Goal: Task Accomplishment & Management: Use online tool/utility

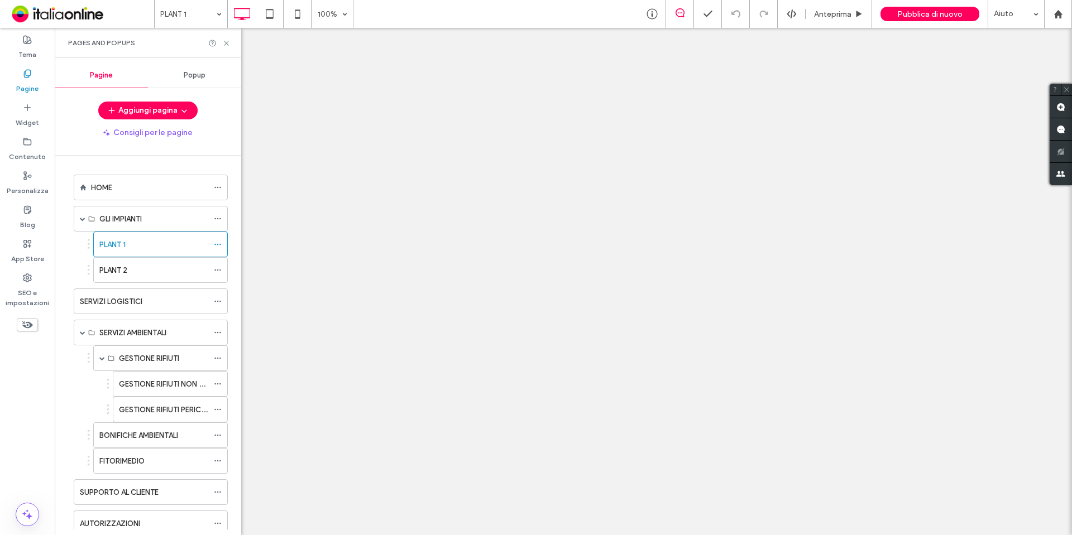
click at [946, 14] on span "Pubblica di nuovo" at bounding box center [929, 13] width 65 height 9
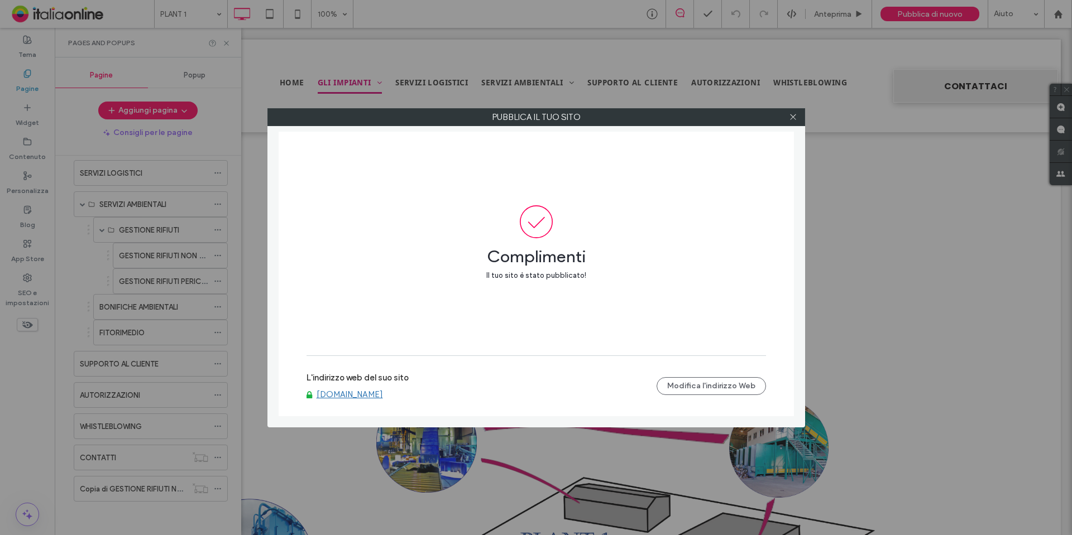
scroll to position [1117, 0]
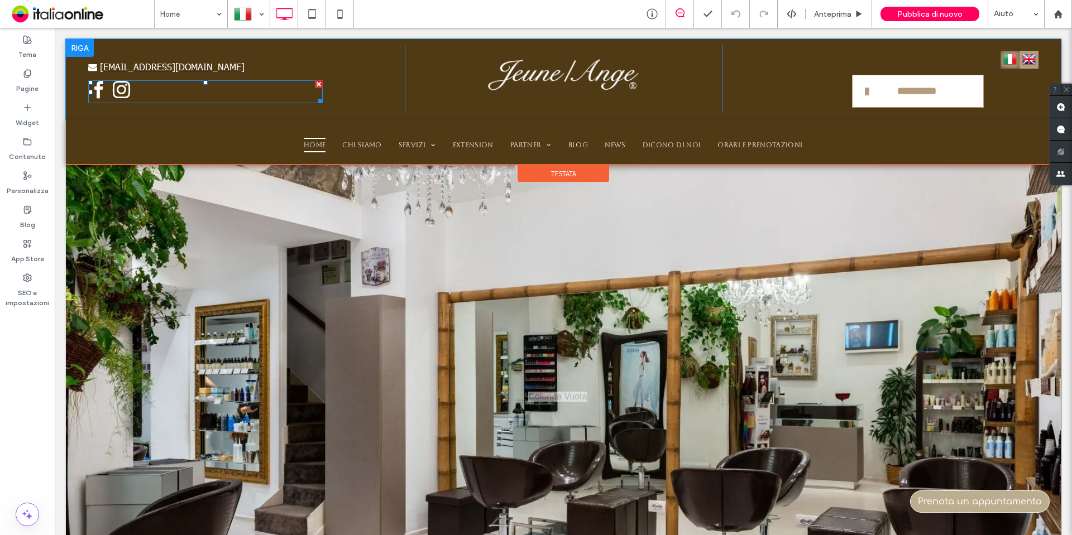
click at [138, 94] on div at bounding box center [205, 91] width 235 height 23
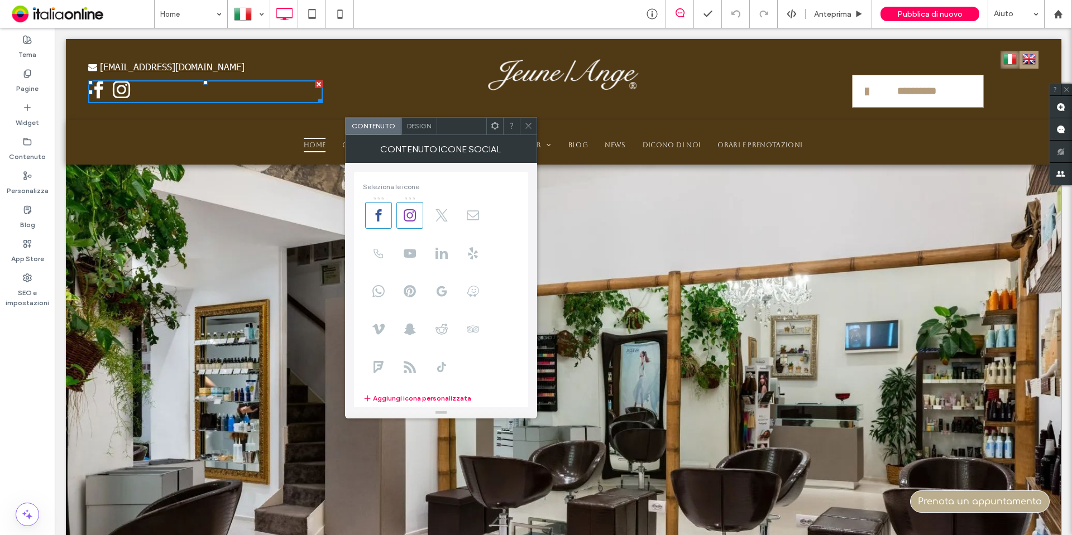
click at [530, 123] on icon at bounding box center [528, 126] width 8 height 8
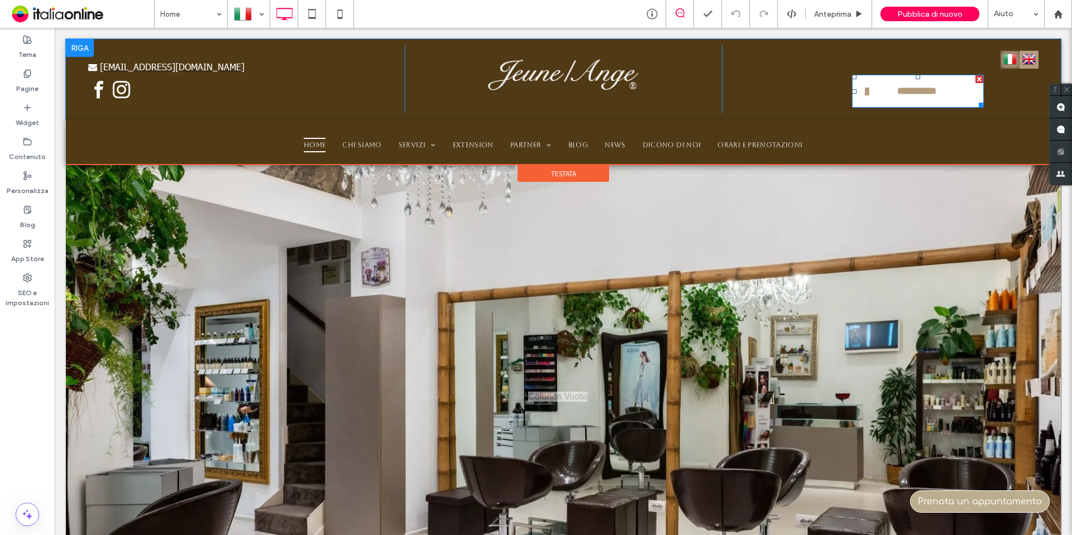
click at [955, 103] on link "**********" at bounding box center [918, 91] width 132 height 33
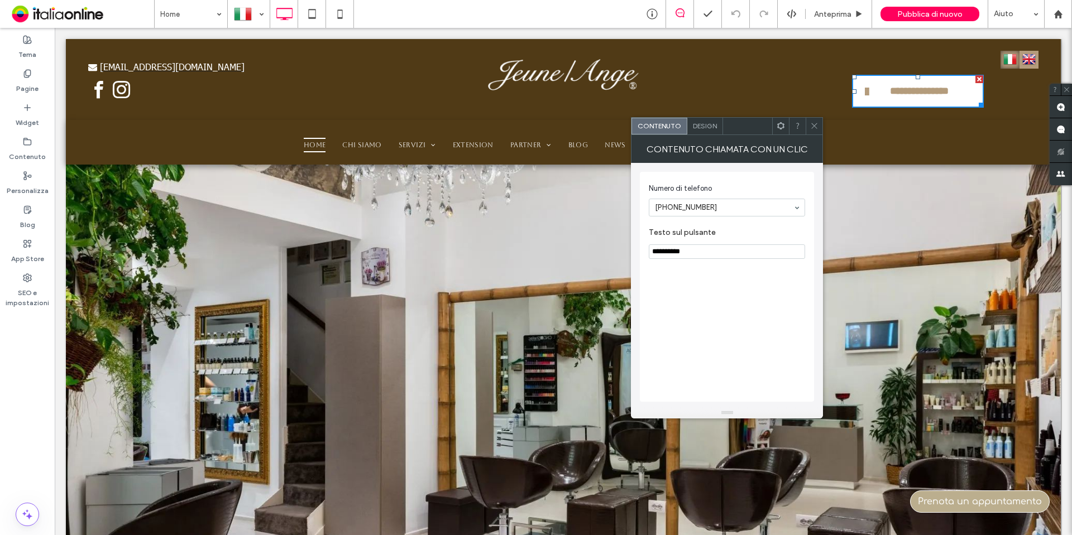
click at [706, 128] on span "Design" at bounding box center [705, 126] width 24 height 8
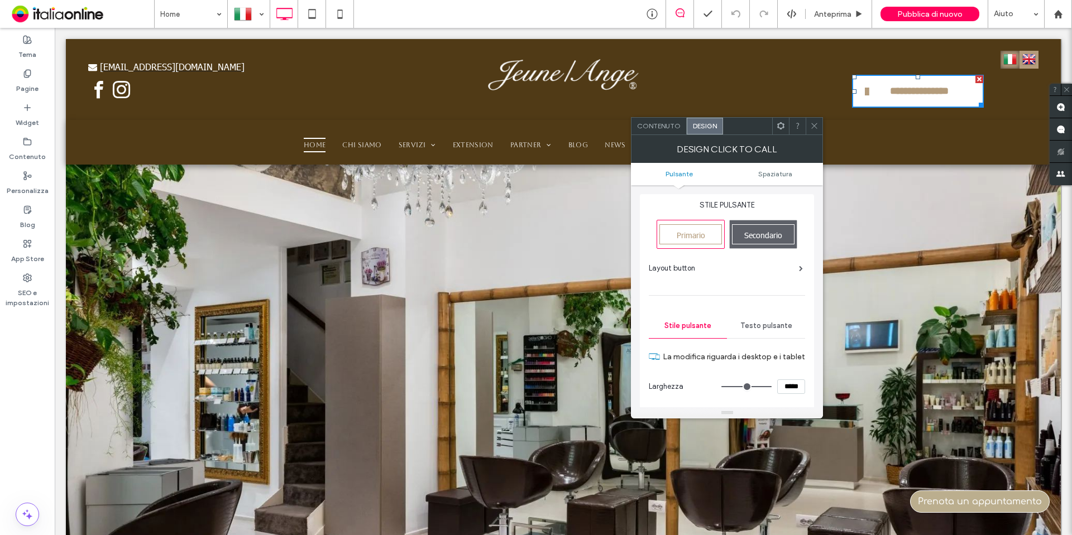
click at [692, 270] on span "Layout button" at bounding box center [672, 268] width 46 height 11
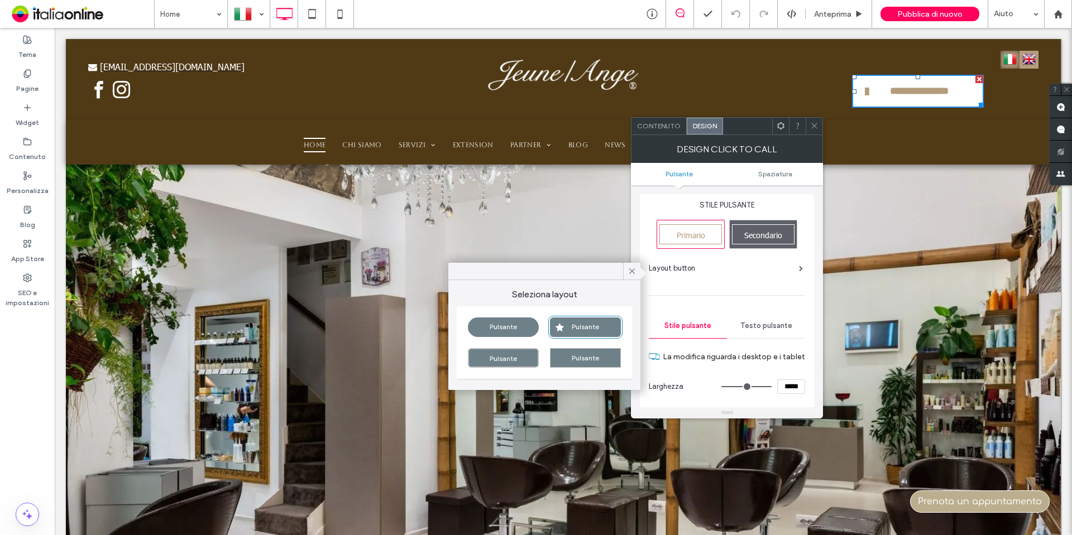
click at [516, 332] on div "Pulsante" at bounding box center [503, 328] width 71 height 20
click at [816, 124] on use at bounding box center [815, 126] width 6 height 6
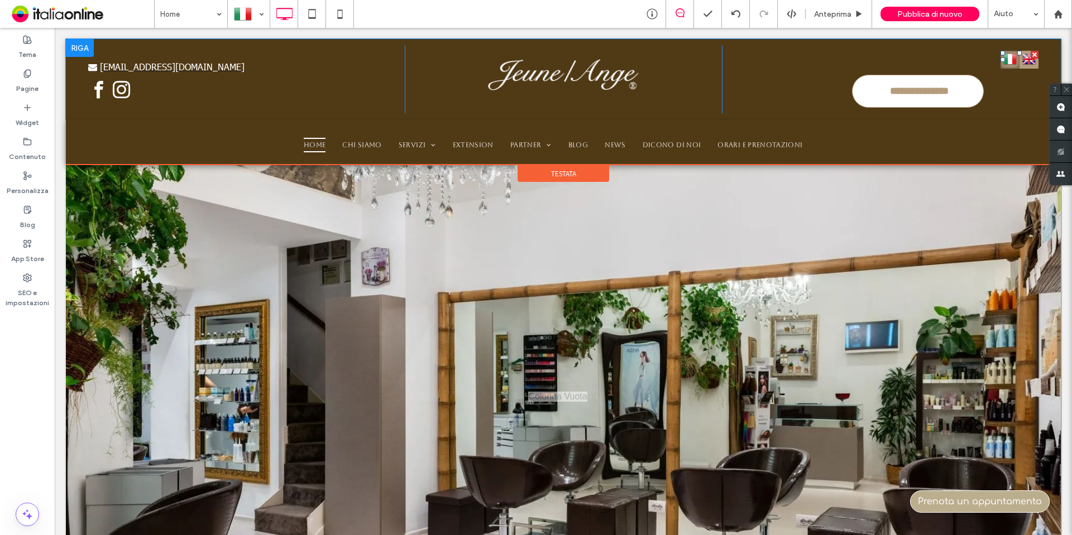
click at [1022, 64] on img at bounding box center [1028, 59] width 13 height 15
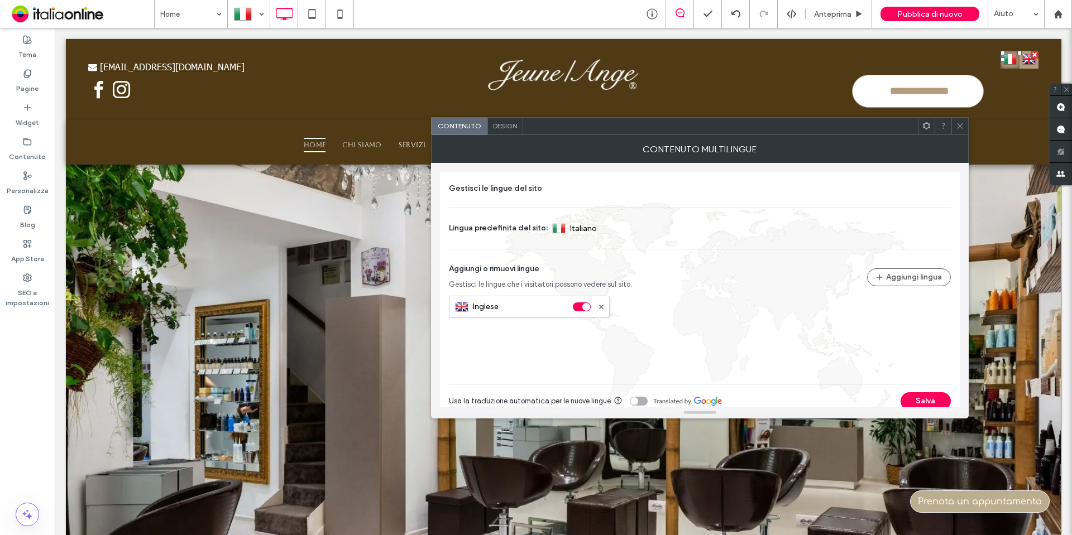
click at [503, 127] on span "Design" at bounding box center [505, 126] width 24 height 8
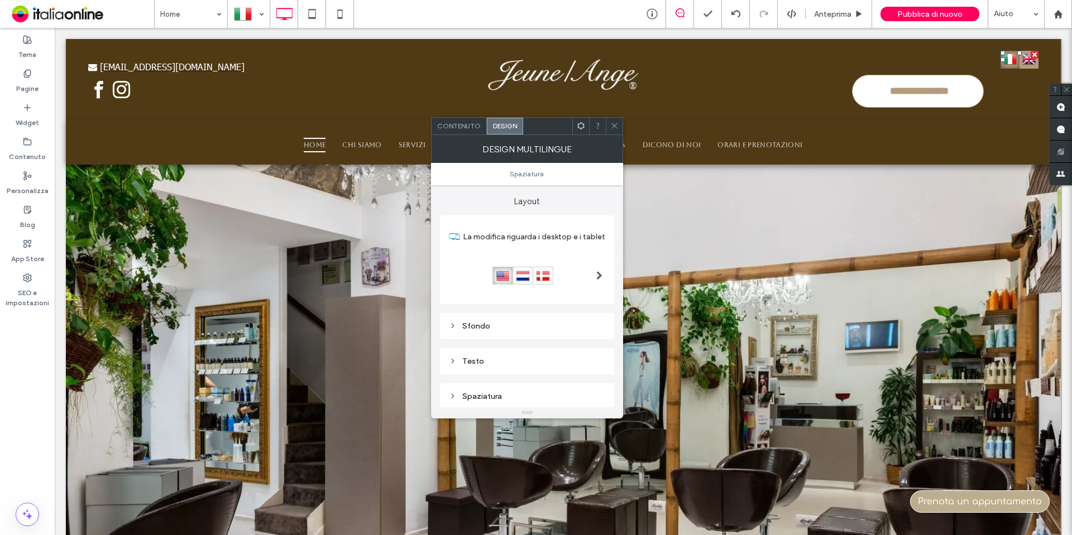
click at [594, 272] on div at bounding box center [599, 276] width 23 height 35
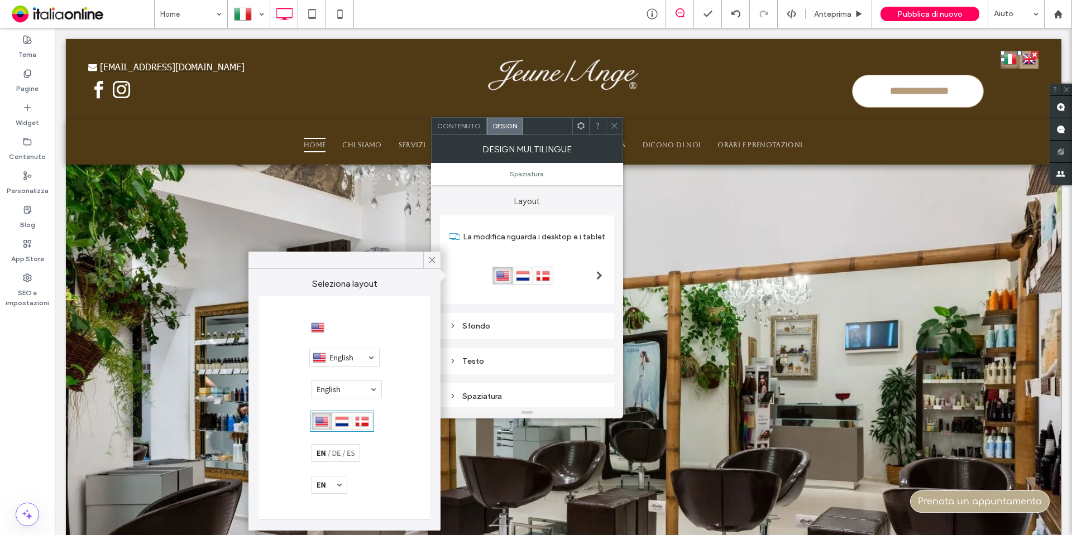
click at [321, 327] on div at bounding box center [318, 328] width 14 height 14
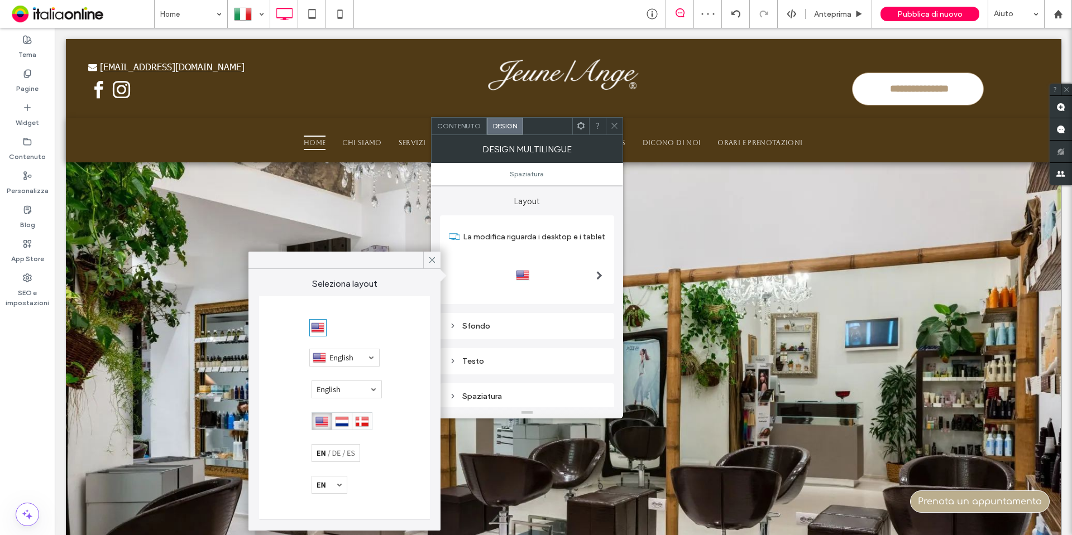
click at [319, 325] on div at bounding box center [318, 328] width 14 height 14
click at [346, 415] on div at bounding box center [342, 422] width 61 height 18
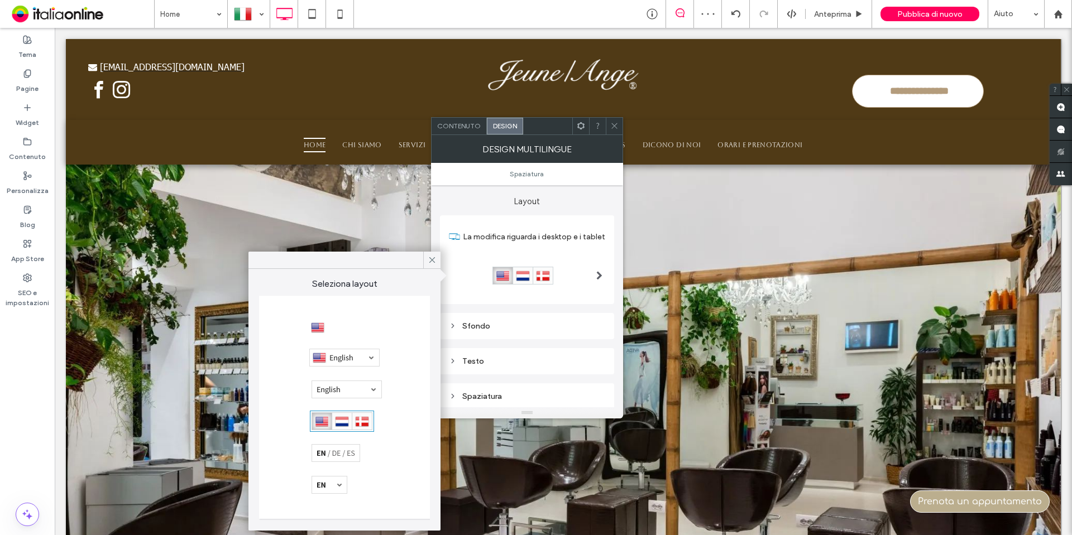
click at [615, 126] on icon at bounding box center [614, 126] width 8 height 8
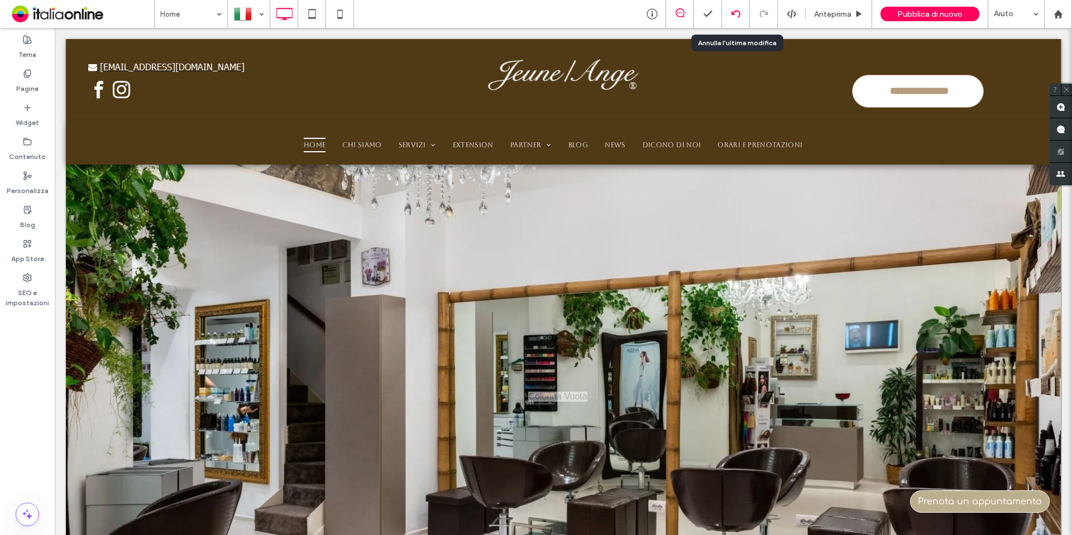
click at [728, 16] on div at bounding box center [735, 13] width 27 height 9
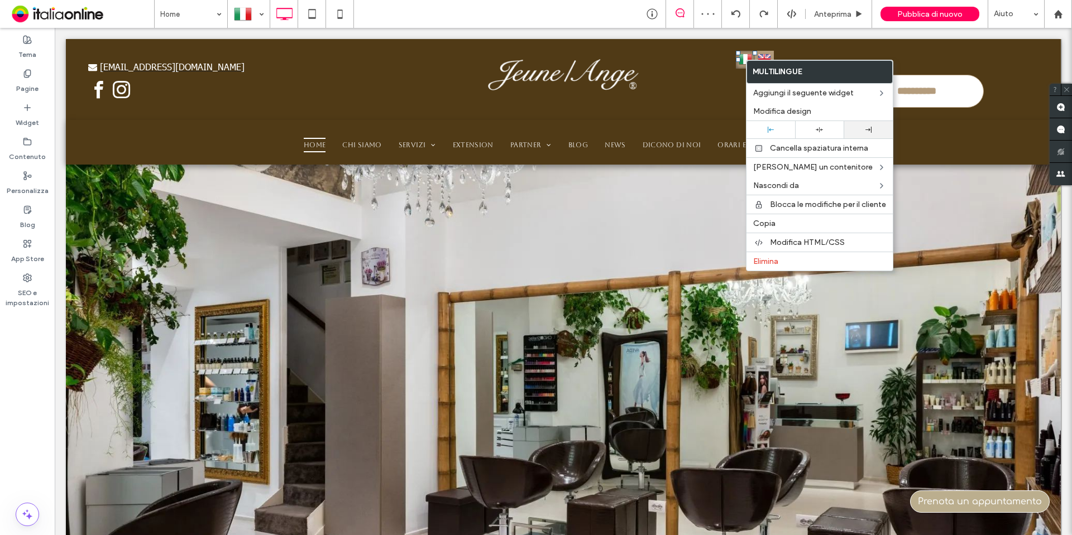
click at [862, 127] on div at bounding box center [868, 130] width 37 height 6
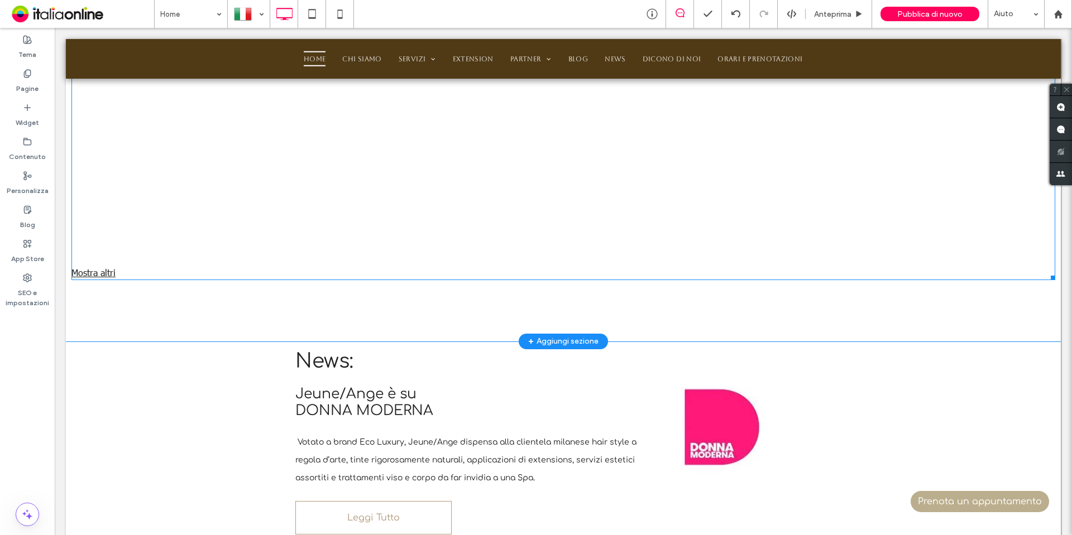
scroll to position [1228, 0]
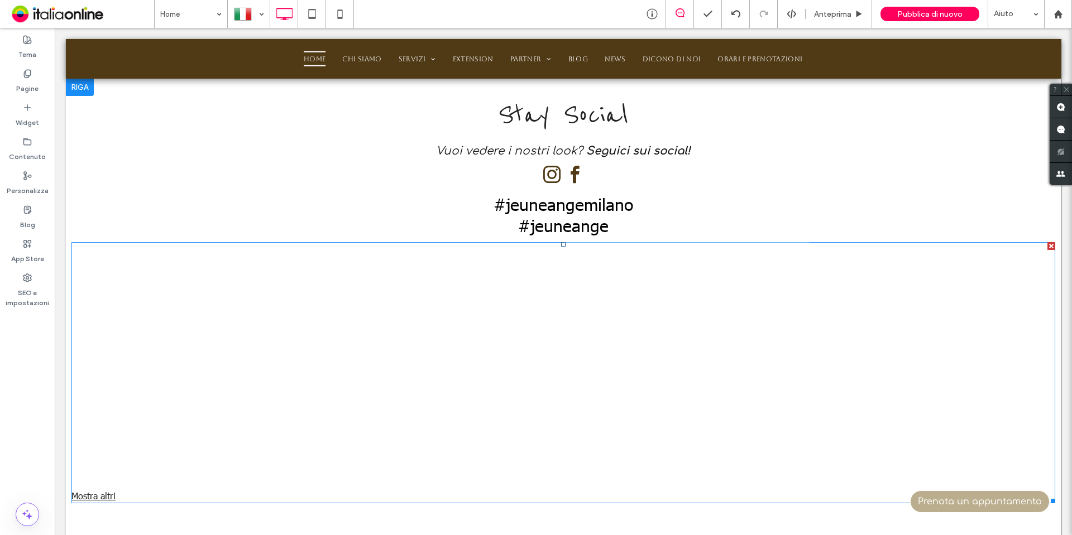
click at [616, 327] on link at bounding box center [686, 365] width 261 height 261
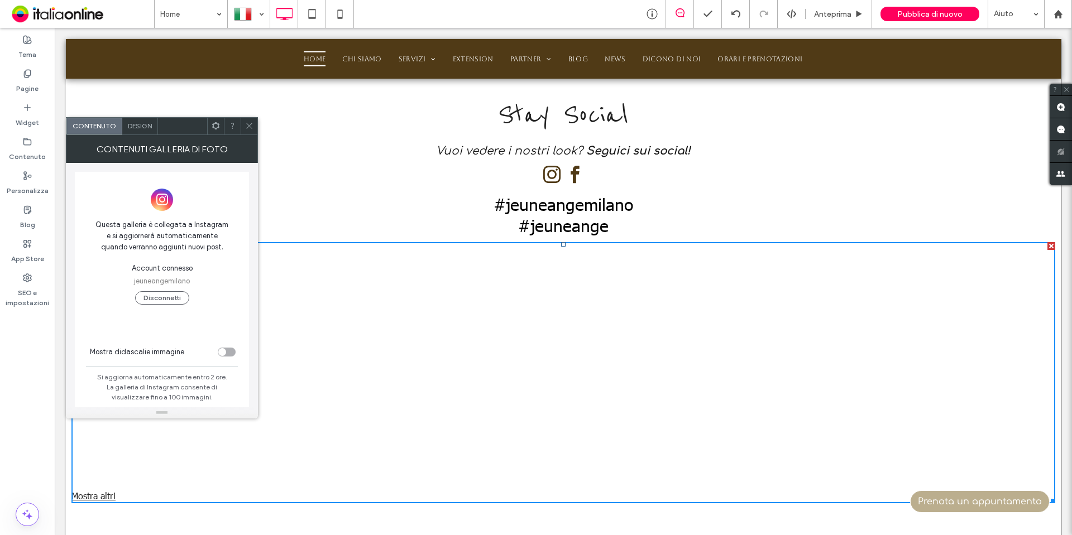
click at [228, 355] on div "toggle" at bounding box center [227, 352] width 18 height 9
click at [251, 126] on icon at bounding box center [249, 126] width 8 height 8
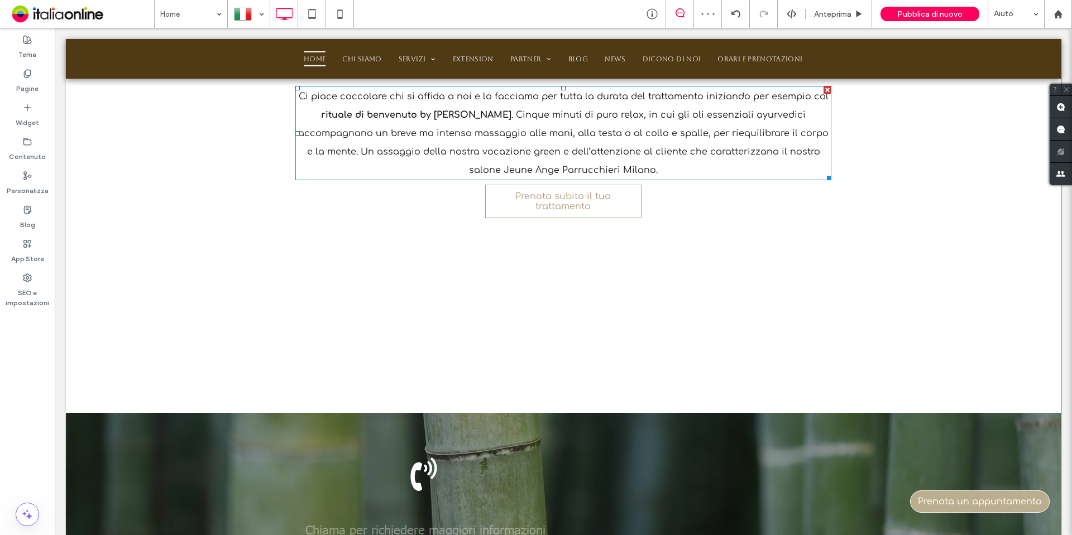
scroll to position [1899, 0]
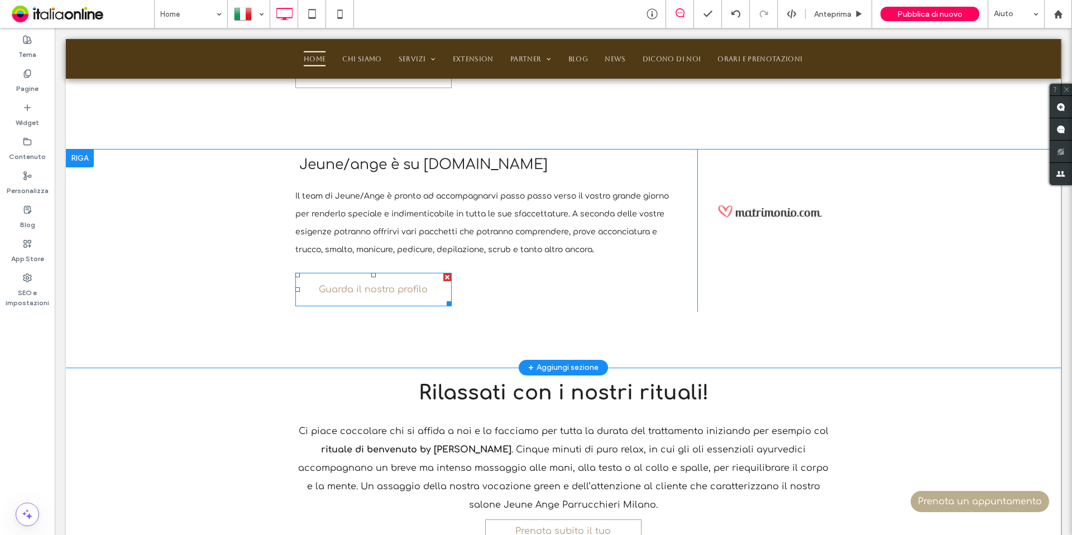
click at [381, 279] on span "Guarda il nostro profilo" at bounding box center [373, 289] width 109 height 21
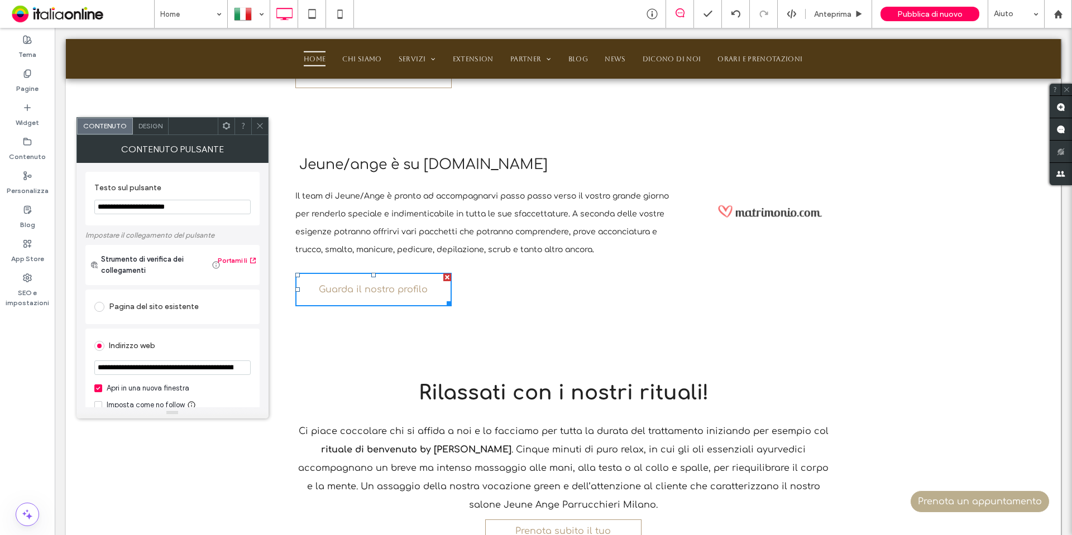
click at [138, 126] on span "Design" at bounding box center [150, 126] width 24 height 8
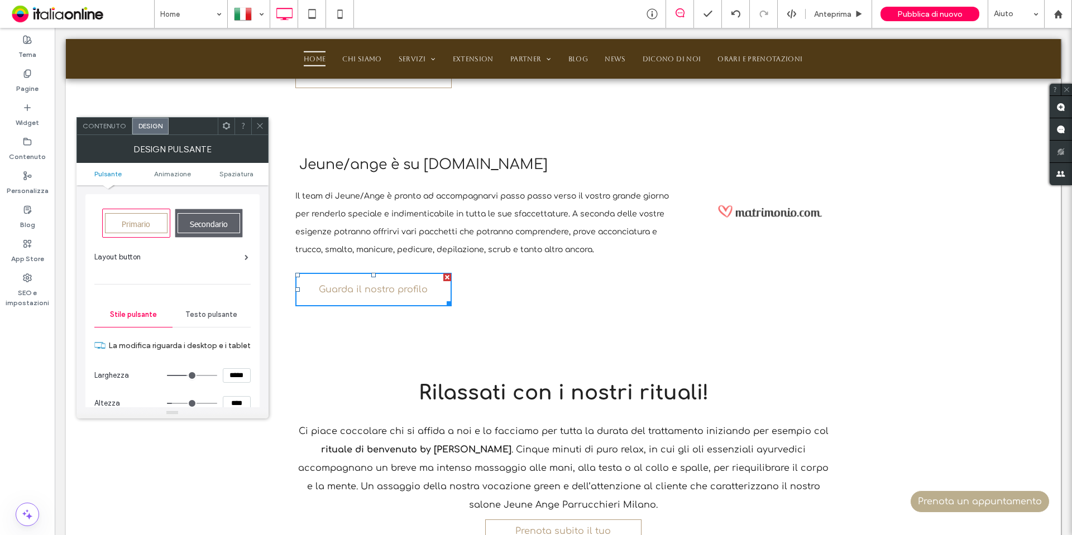
click at [232, 261] on div "Layout button" at bounding box center [171, 257] width 154 height 11
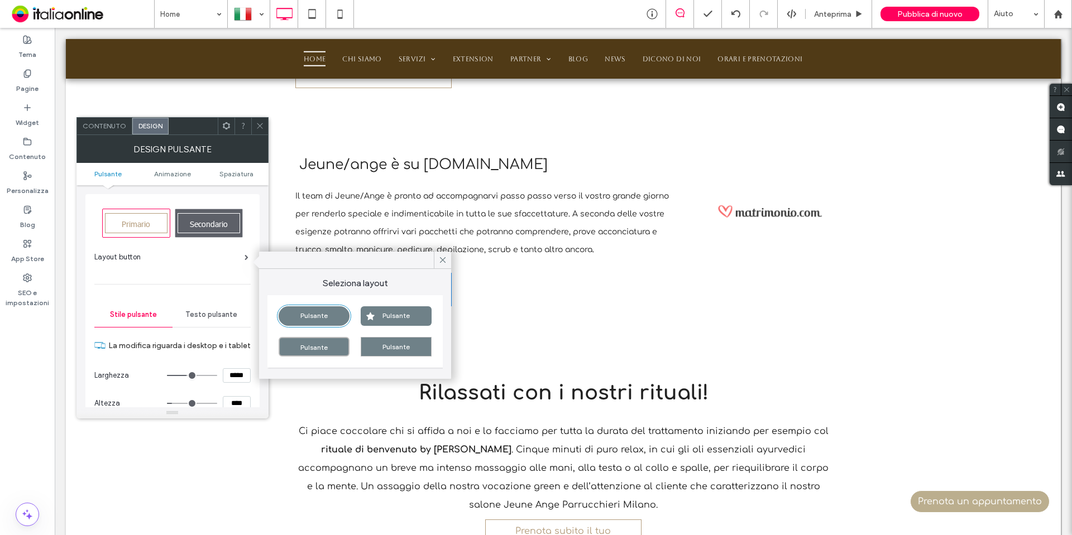
click at [332, 314] on div "Pulsante" at bounding box center [314, 317] width 71 height 20
click at [438, 259] on icon at bounding box center [443, 260] width 10 height 10
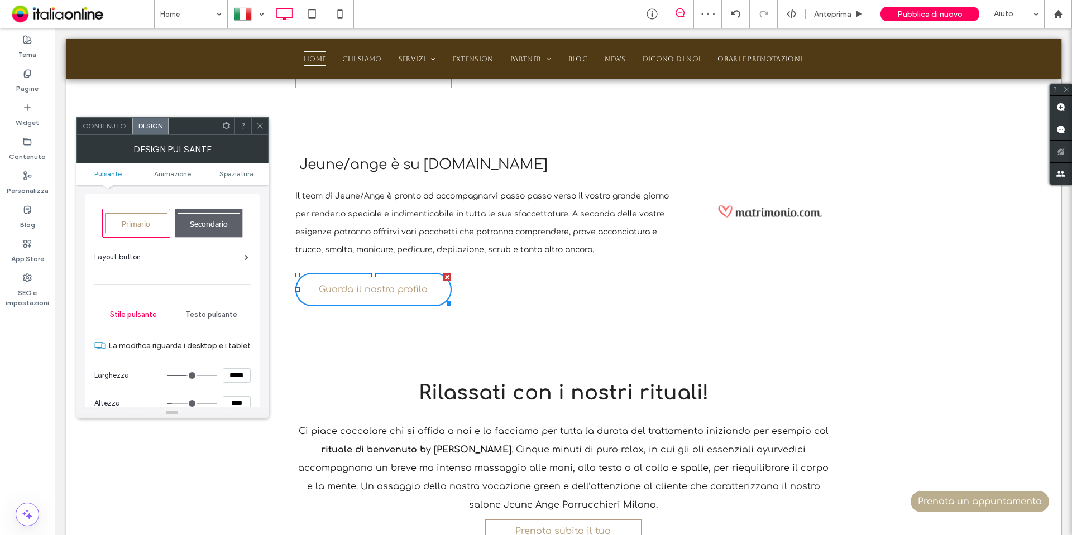
click at [260, 128] on icon at bounding box center [260, 126] width 8 height 8
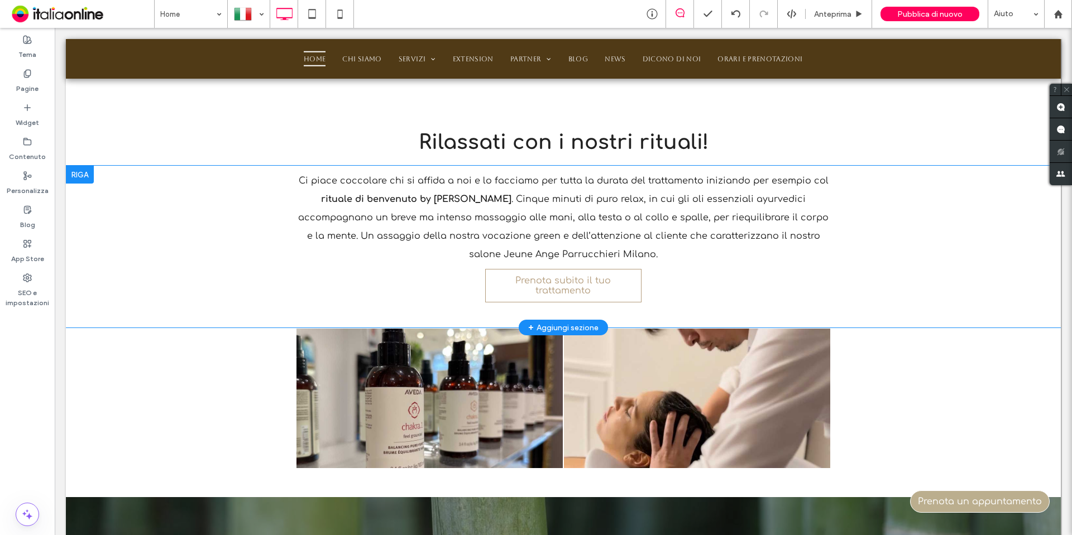
scroll to position [2122, 0]
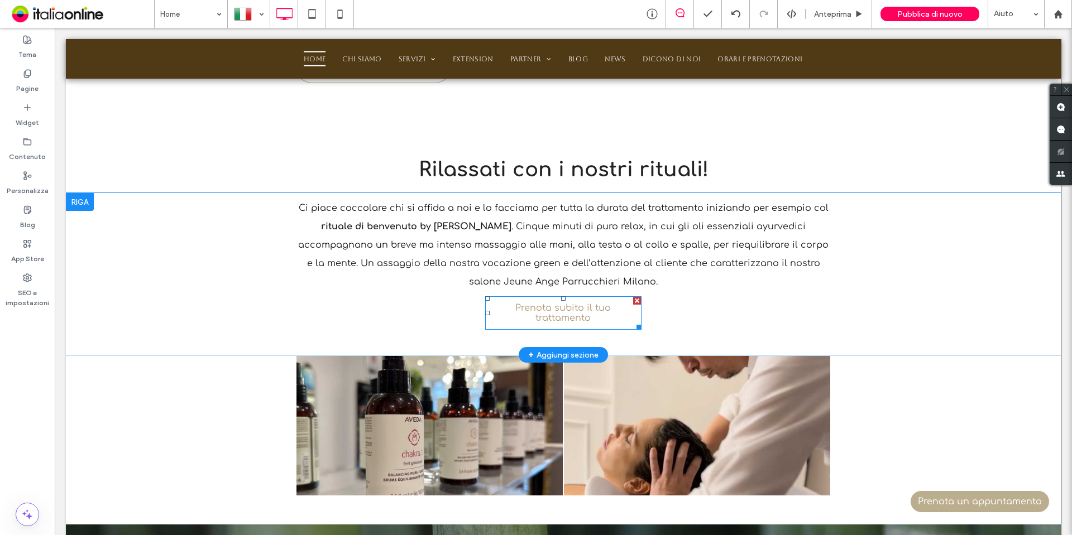
click at [608, 299] on span "Prenota subito il tuo trattamento" at bounding box center [563, 313] width 152 height 31
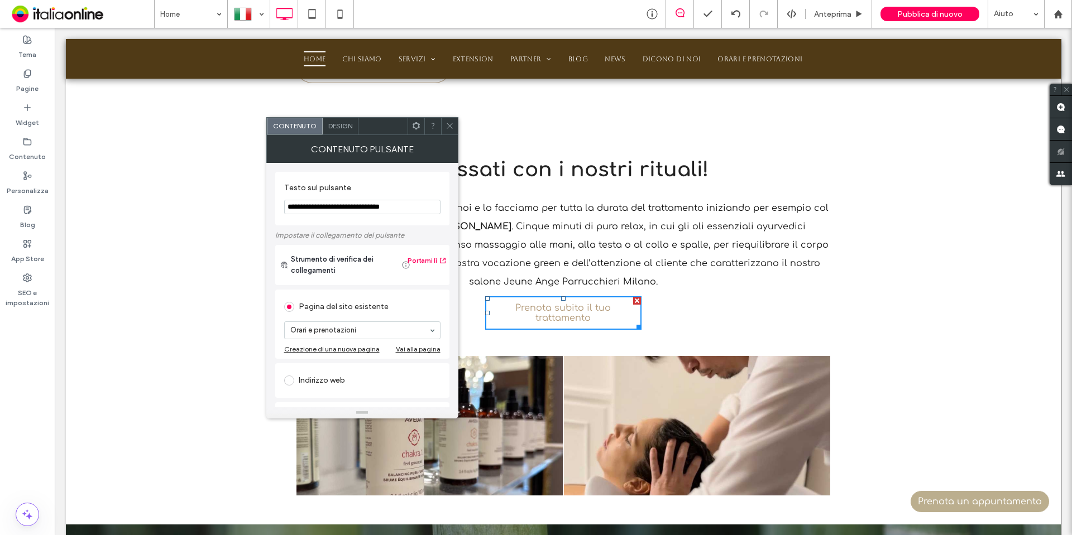
click at [329, 134] on div "Design" at bounding box center [341, 126] width 36 height 17
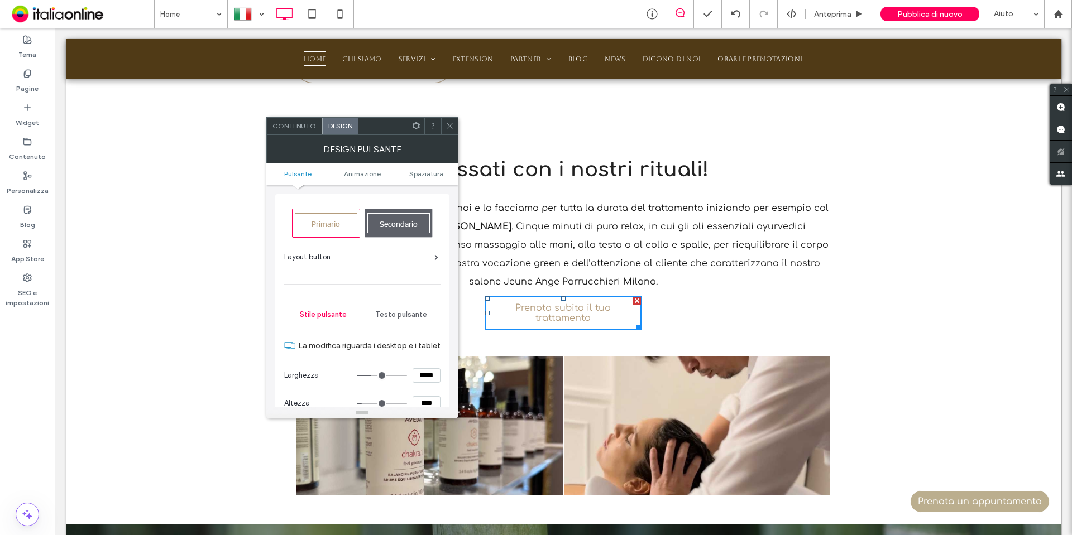
click at [426, 257] on div "Layout button" at bounding box center [361, 257] width 154 height 11
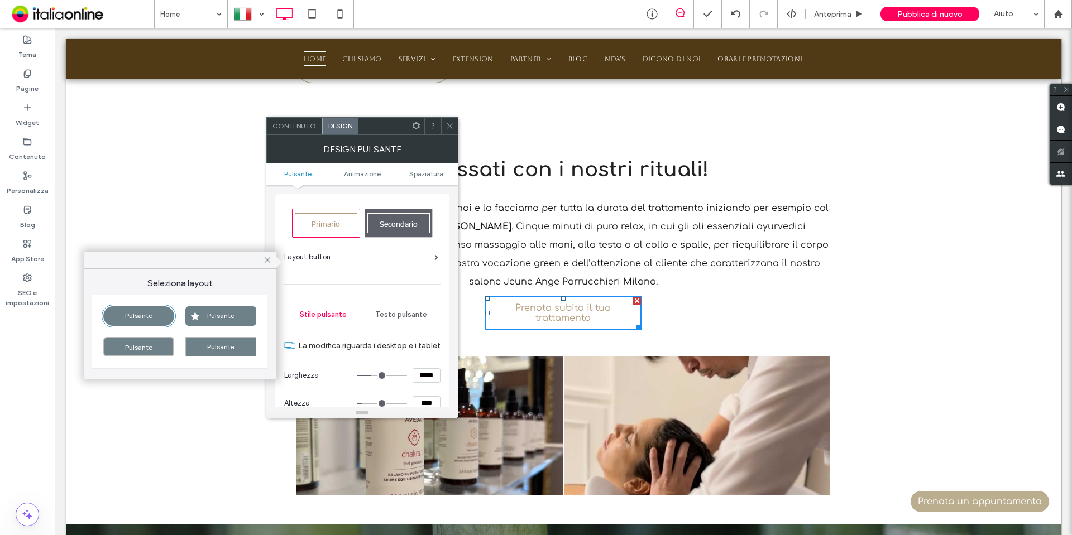
click at [160, 348] on div "Pulsante" at bounding box center [138, 347] width 71 height 20
click at [137, 325] on div "Pulsante" at bounding box center [138, 317] width 71 height 20
click at [452, 126] on icon at bounding box center [450, 126] width 8 height 8
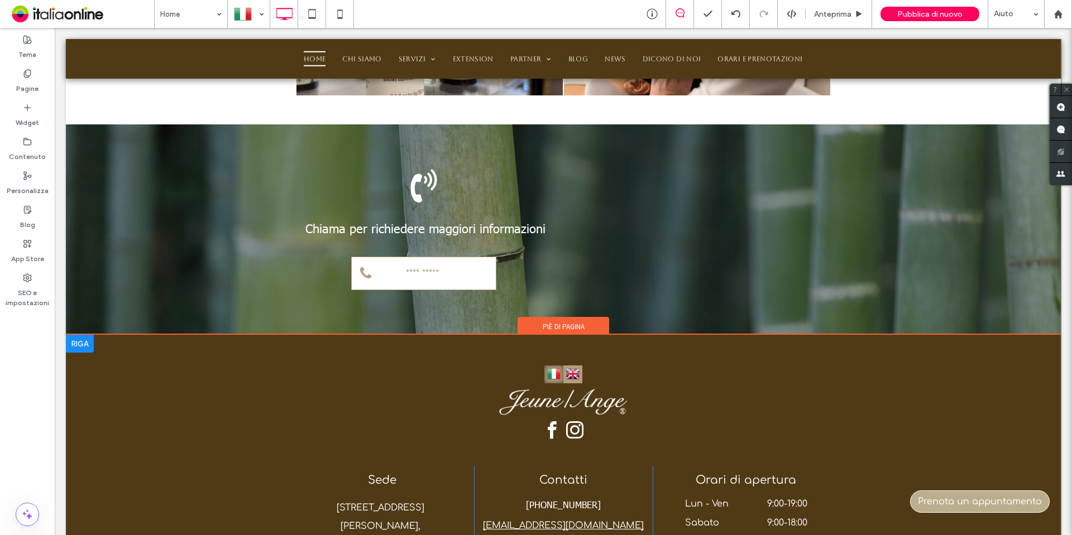
scroll to position [2495, 0]
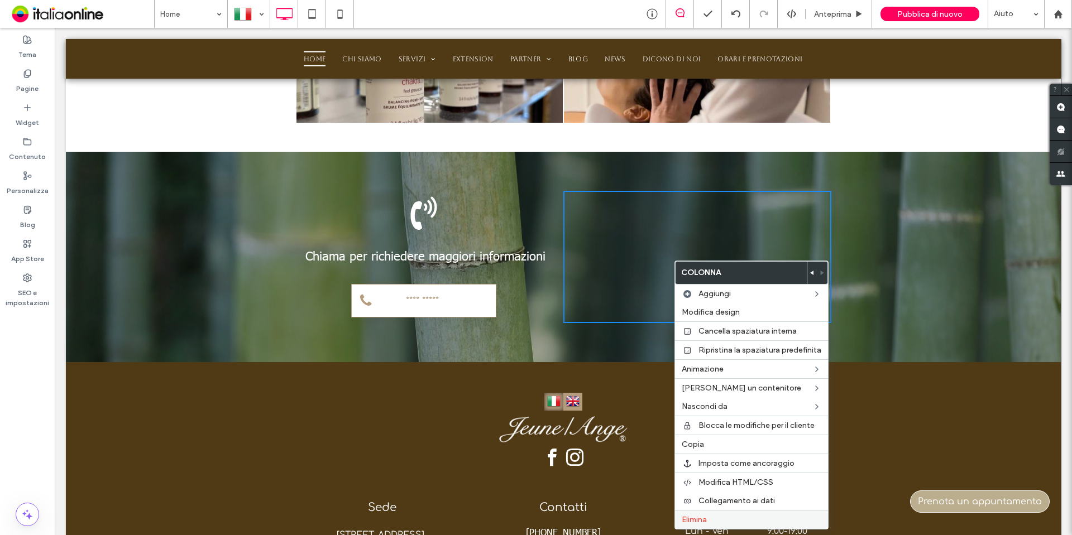
click at [719, 520] on label "Elimina" at bounding box center [752, 519] width 140 height 9
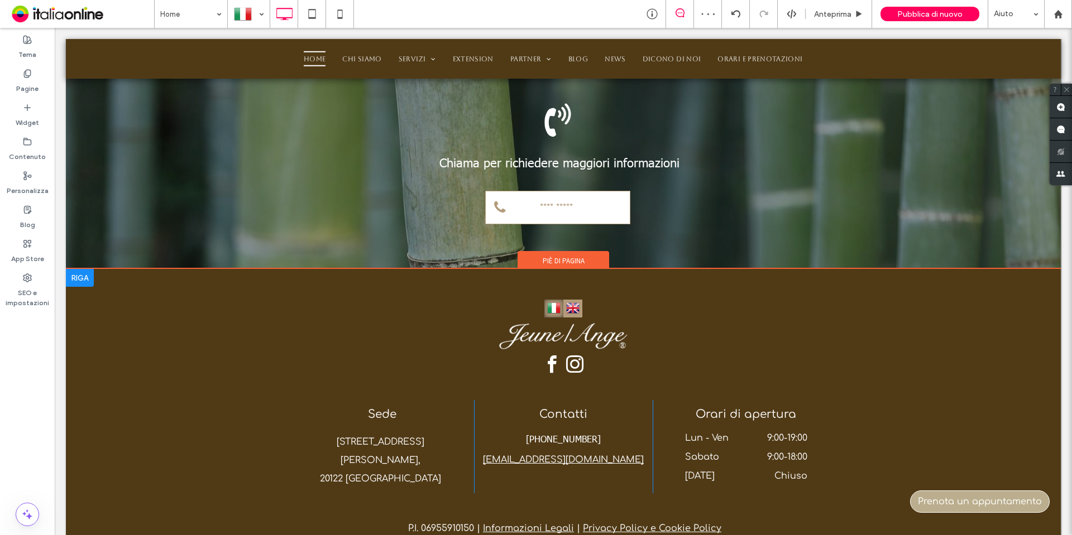
scroll to position [2607, 0]
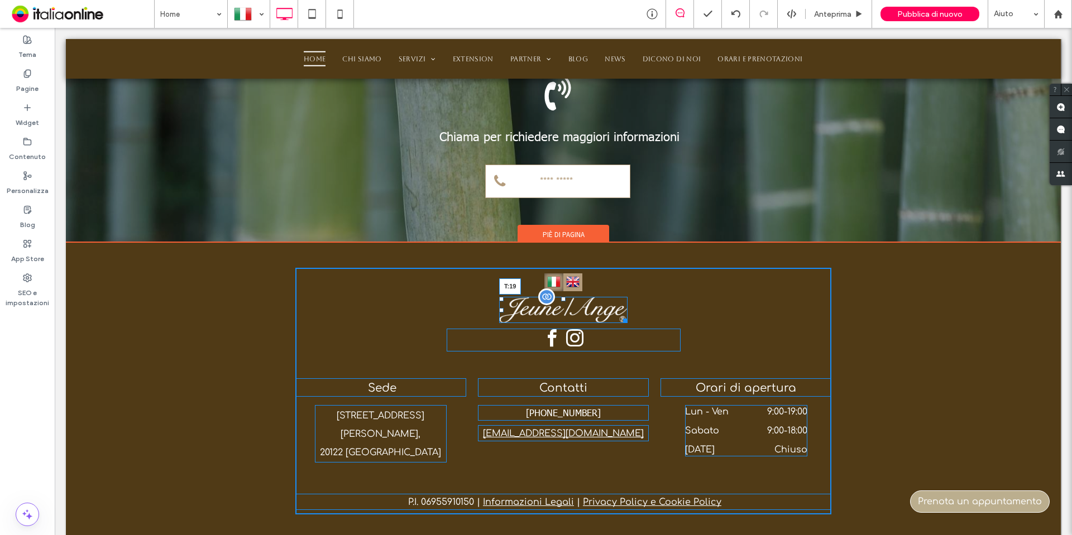
click at [561, 297] on div at bounding box center [563, 299] width 4 height 4
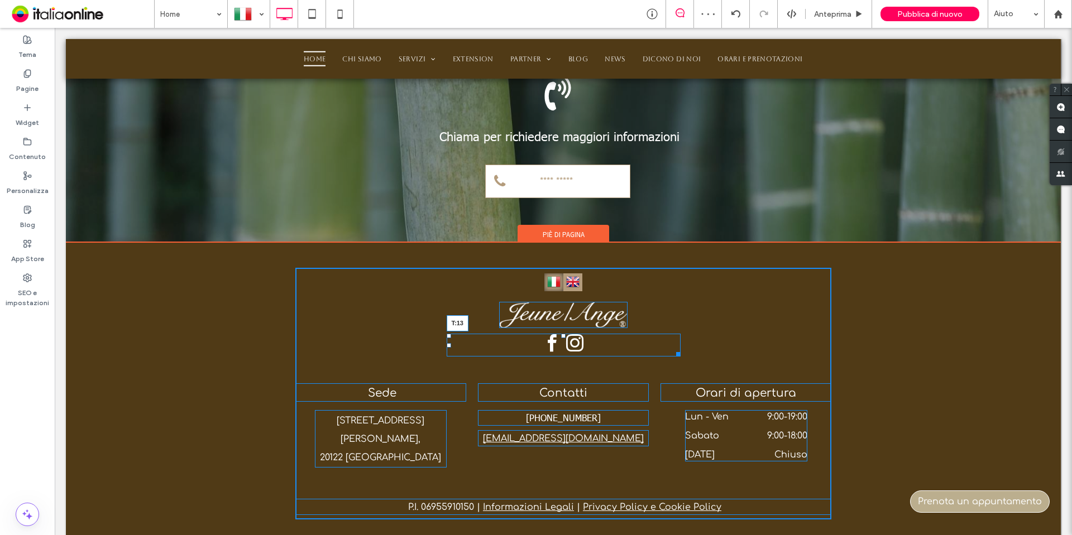
click at [561, 334] on div at bounding box center [563, 336] width 4 height 4
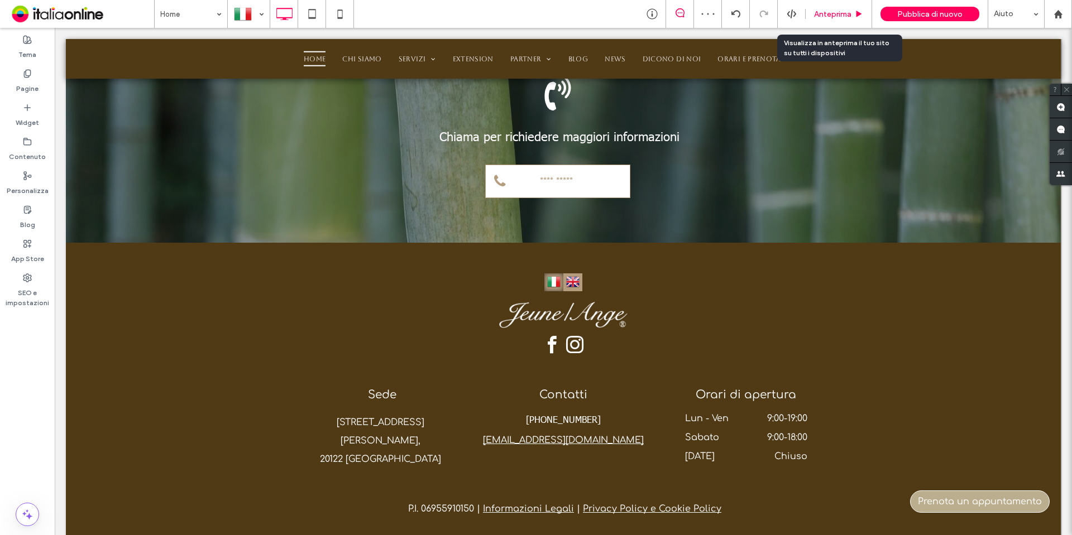
click at [834, 11] on span "Anteprima" at bounding box center [832, 13] width 37 height 9
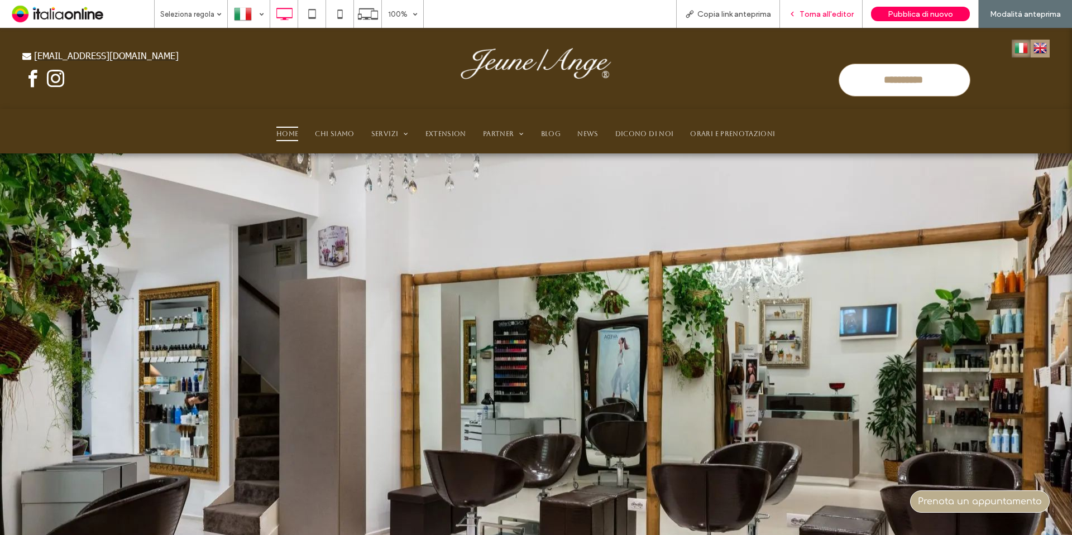
click at [831, 11] on span "Torna all'editor" at bounding box center [827, 13] width 54 height 9
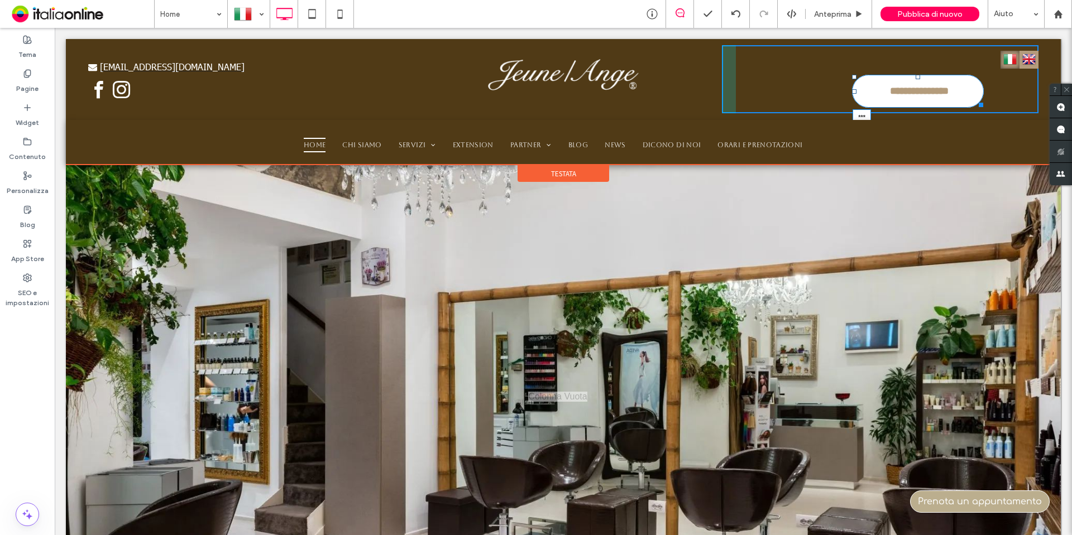
drag, startPoint x: 912, startPoint y: 75, endPoint x: 909, endPoint y: 63, distance: 13.3
click at [909, 63] on div "**********" at bounding box center [880, 79] width 317 height 68
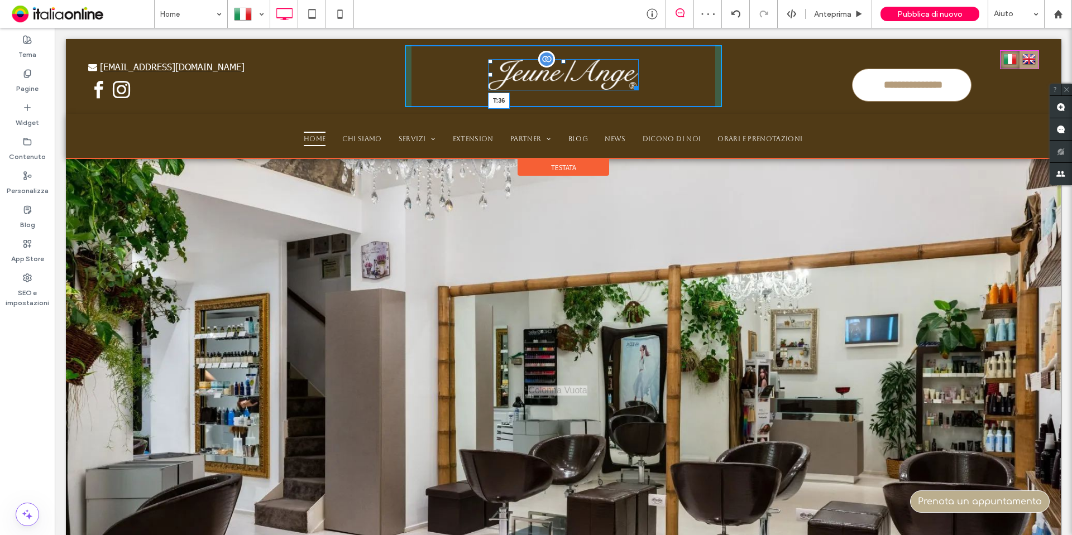
drag, startPoint x: 557, startPoint y: 60, endPoint x: 565, endPoint y: 66, distance: 9.9
click at [565, 66] on div "T:36" at bounding box center [563, 74] width 151 height 31
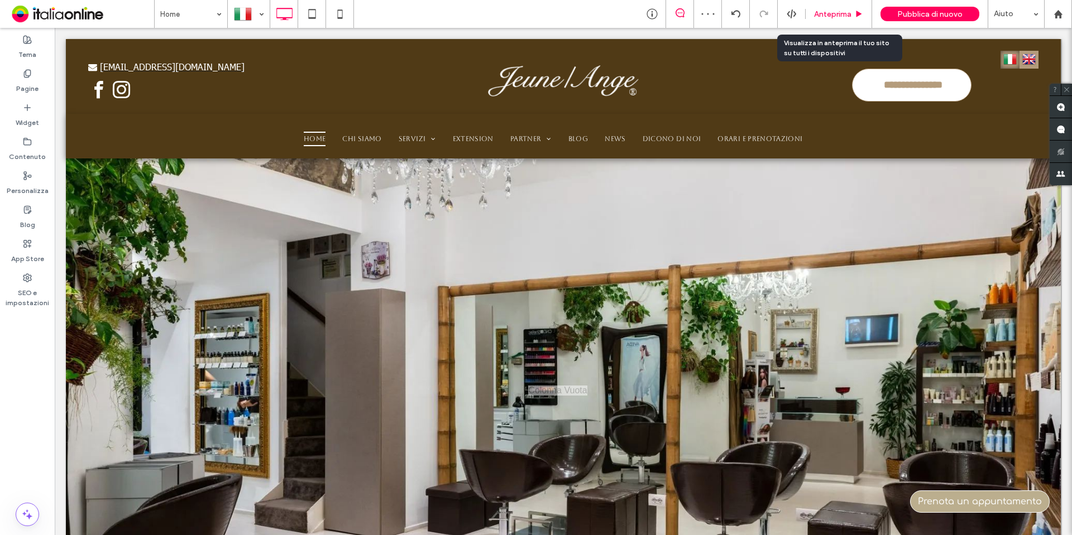
click at [846, 13] on span "Anteprima" at bounding box center [832, 13] width 37 height 9
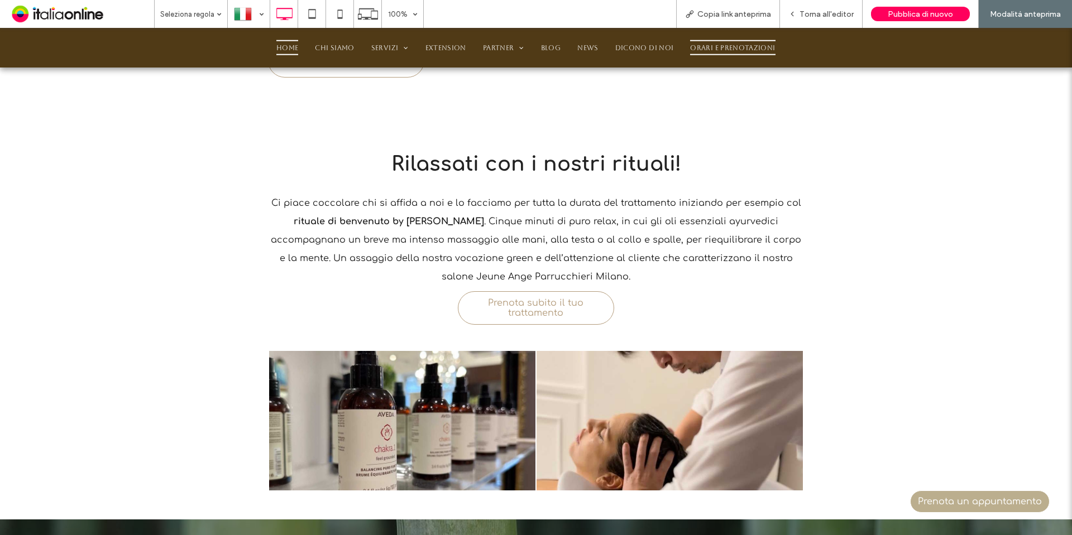
scroll to position [2048, 0]
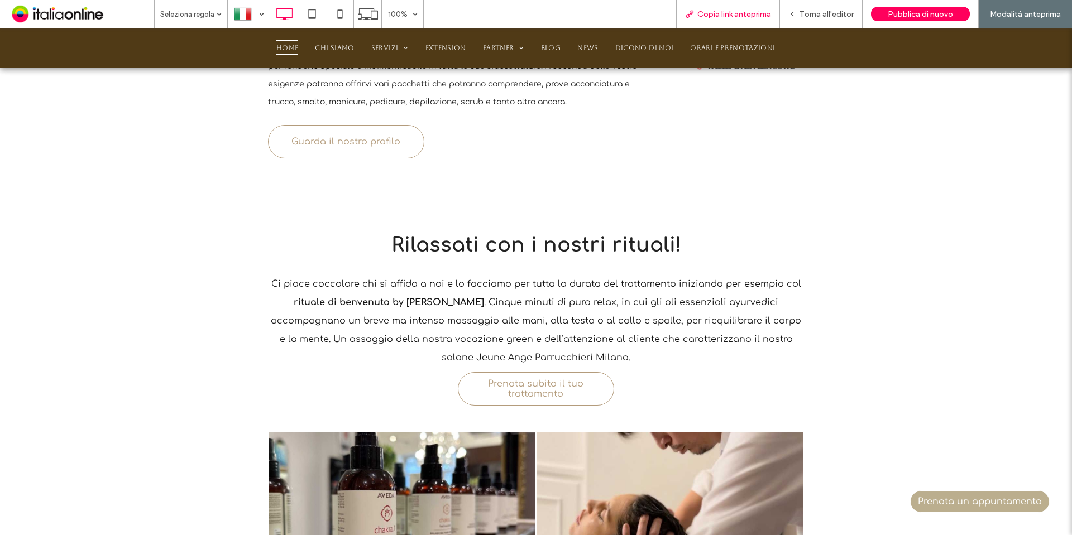
click at [772, 3] on div "Copia link anteprima" at bounding box center [728, 14] width 104 height 28
click at [747, 11] on span "Copia link anteprima" at bounding box center [734, 13] width 74 height 9
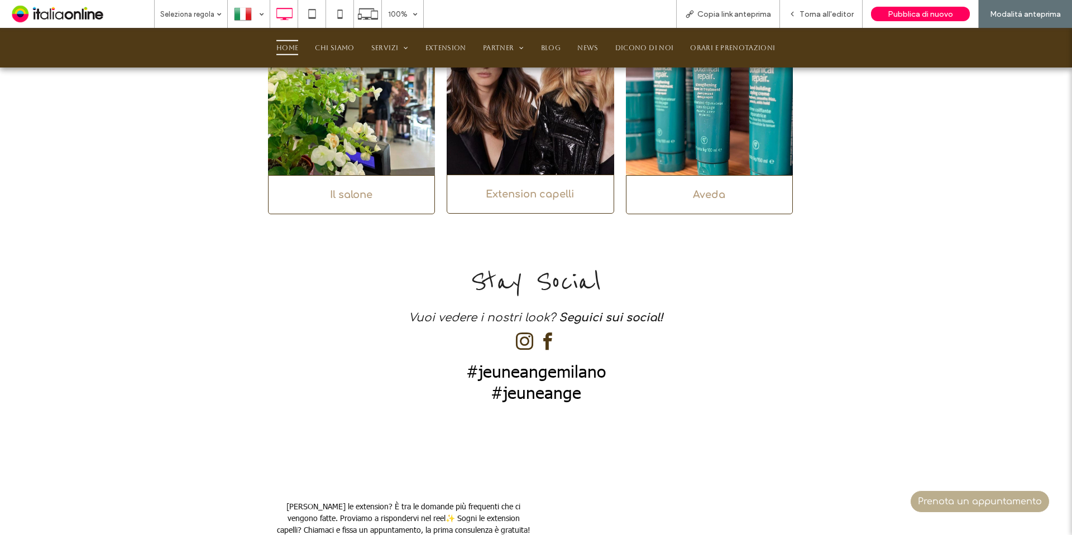
scroll to position [893, 0]
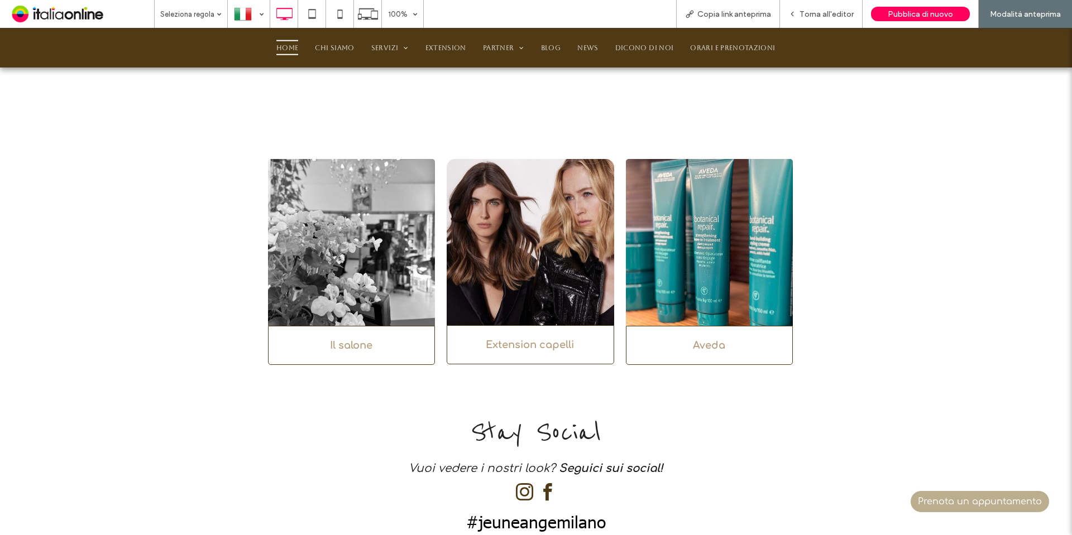
click at [355, 322] on img at bounding box center [351, 242] width 167 height 167
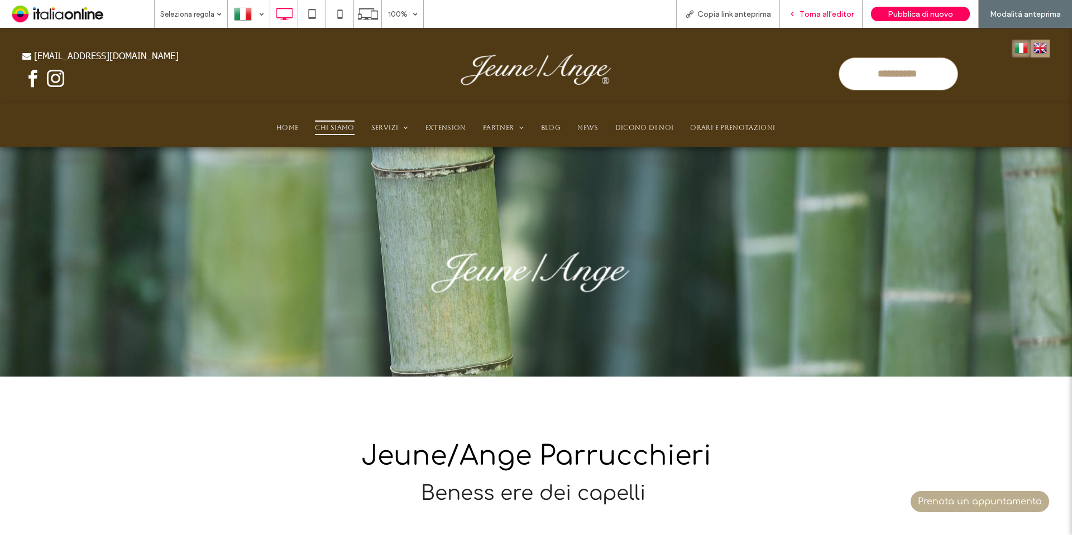
click at [829, 19] on div "Torna all'editor" at bounding box center [821, 14] width 83 height 28
click at [844, 17] on span "Torna all'editor" at bounding box center [827, 13] width 54 height 9
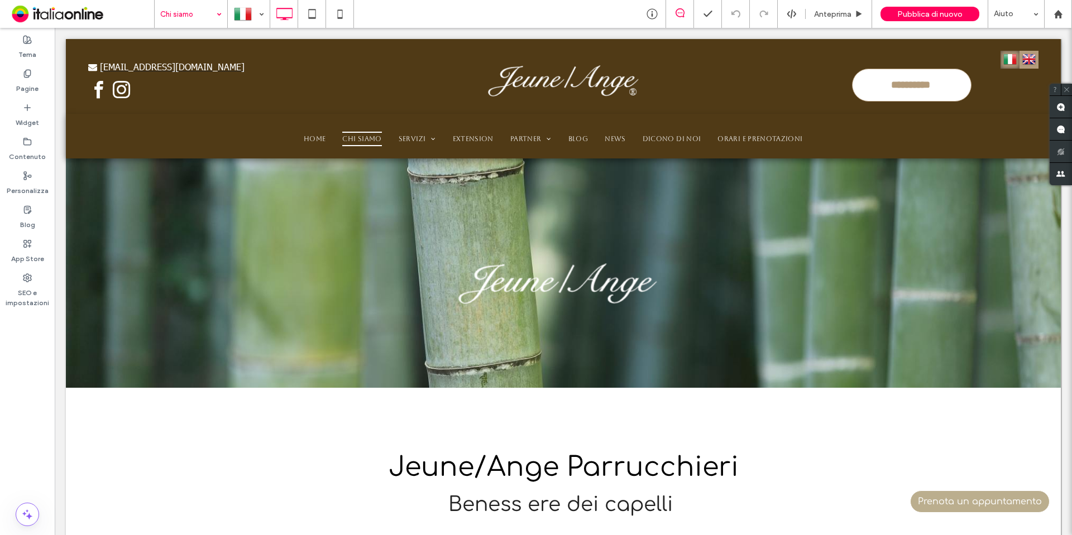
drag, startPoint x: 108, startPoint y: 0, endPoint x: 166, endPoint y: 23, distance: 61.9
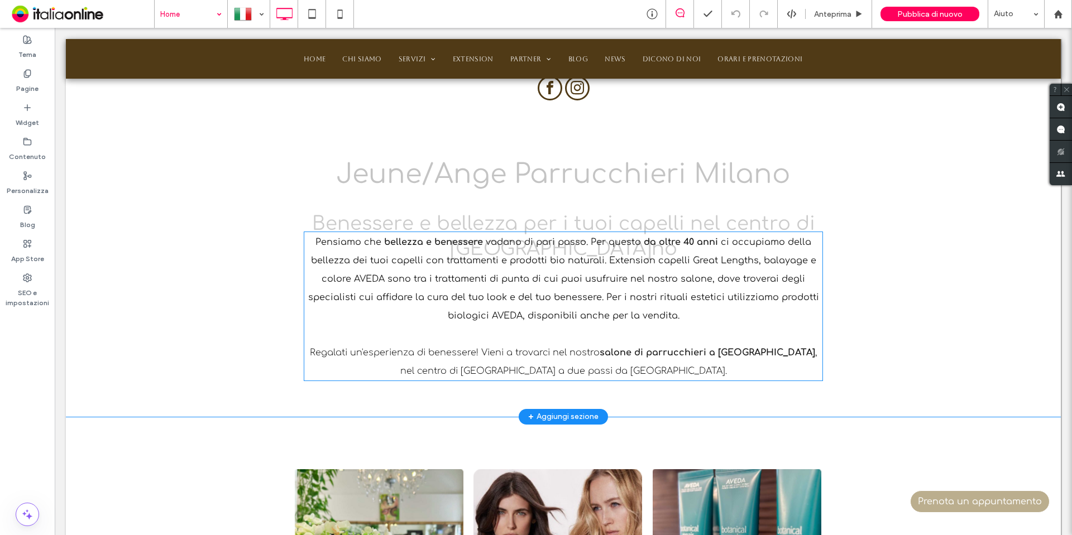
scroll to position [893, 0]
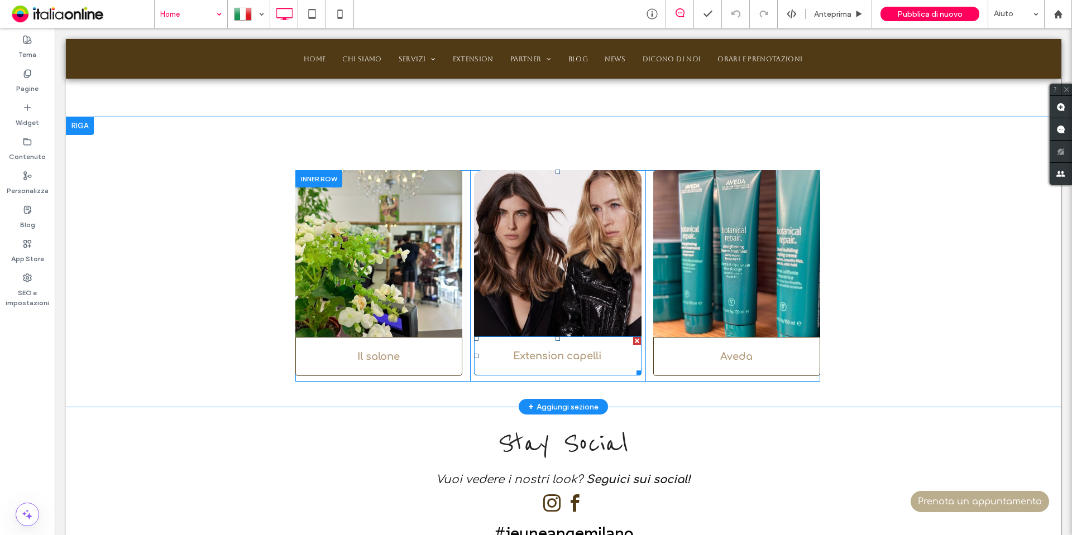
click at [599, 352] on link "Extension capelli" at bounding box center [557, 356] width 167 height 39
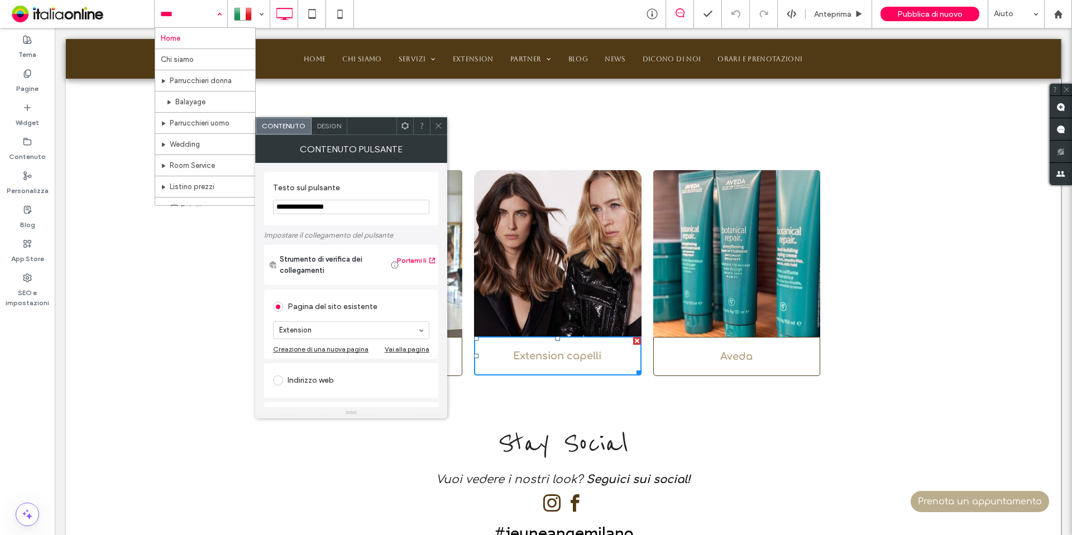
click at [337, 123] on span "Design" at bounding box center [329, 126] width 24 height 8
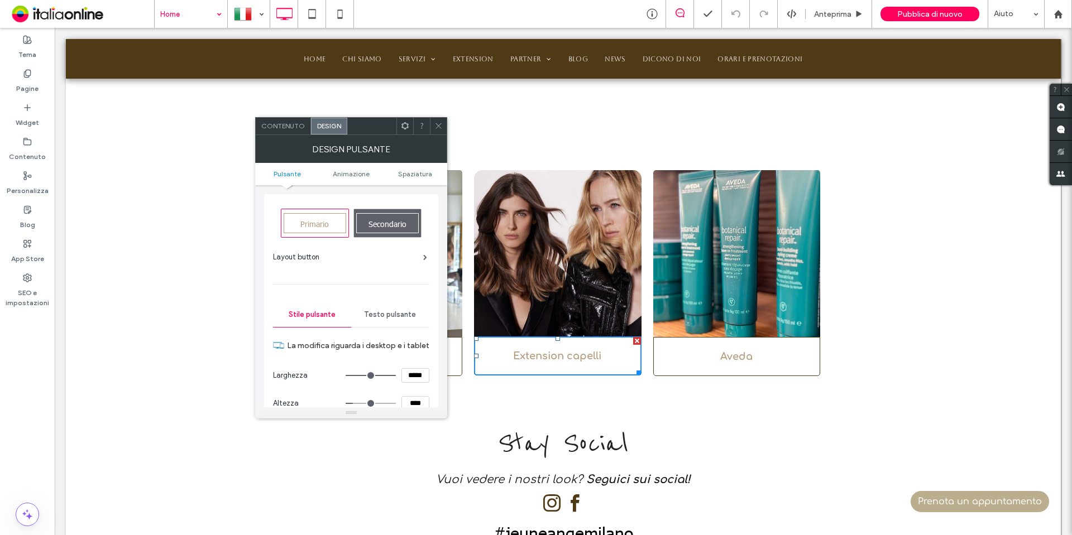
click at [422, 256] on div "Layout button" at bounding box center [350, 257] width 154 height 11
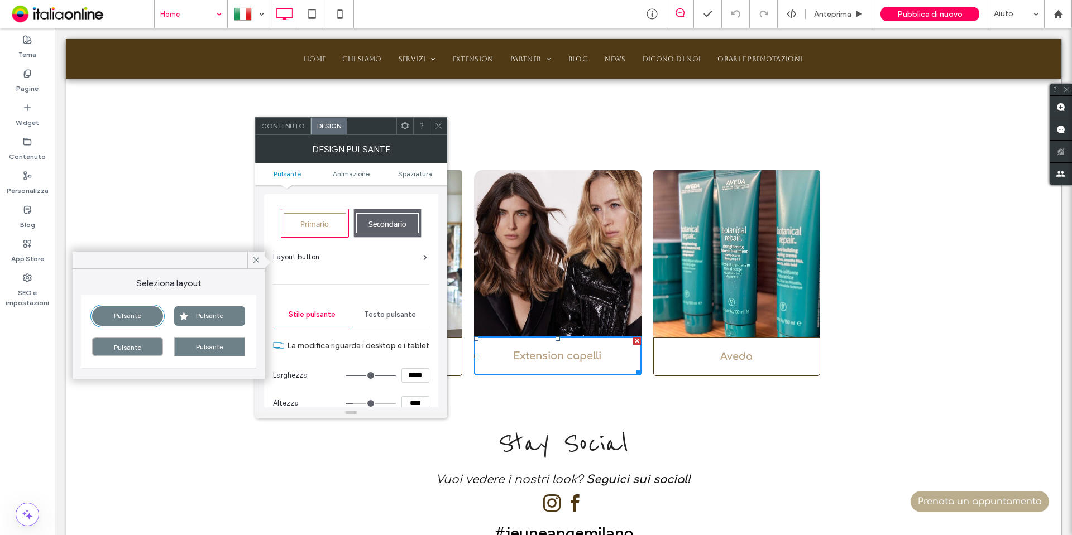
click at [156, 312] on div "Pulsante" at bounding box center [127, 317] width 71 height 20
click at [149, 345] on div "Pulsante" at bounding box center [127, 347] width 71 height 20
drag, startPoint x: 444, startPoint y: 121, endPoint x: 725, endPoint y: 191, distance: 289.6
click at [444, 121] on div at bounding box center [438, 126] width 17 height 17
